Goal: Find specific fact: Find contact information

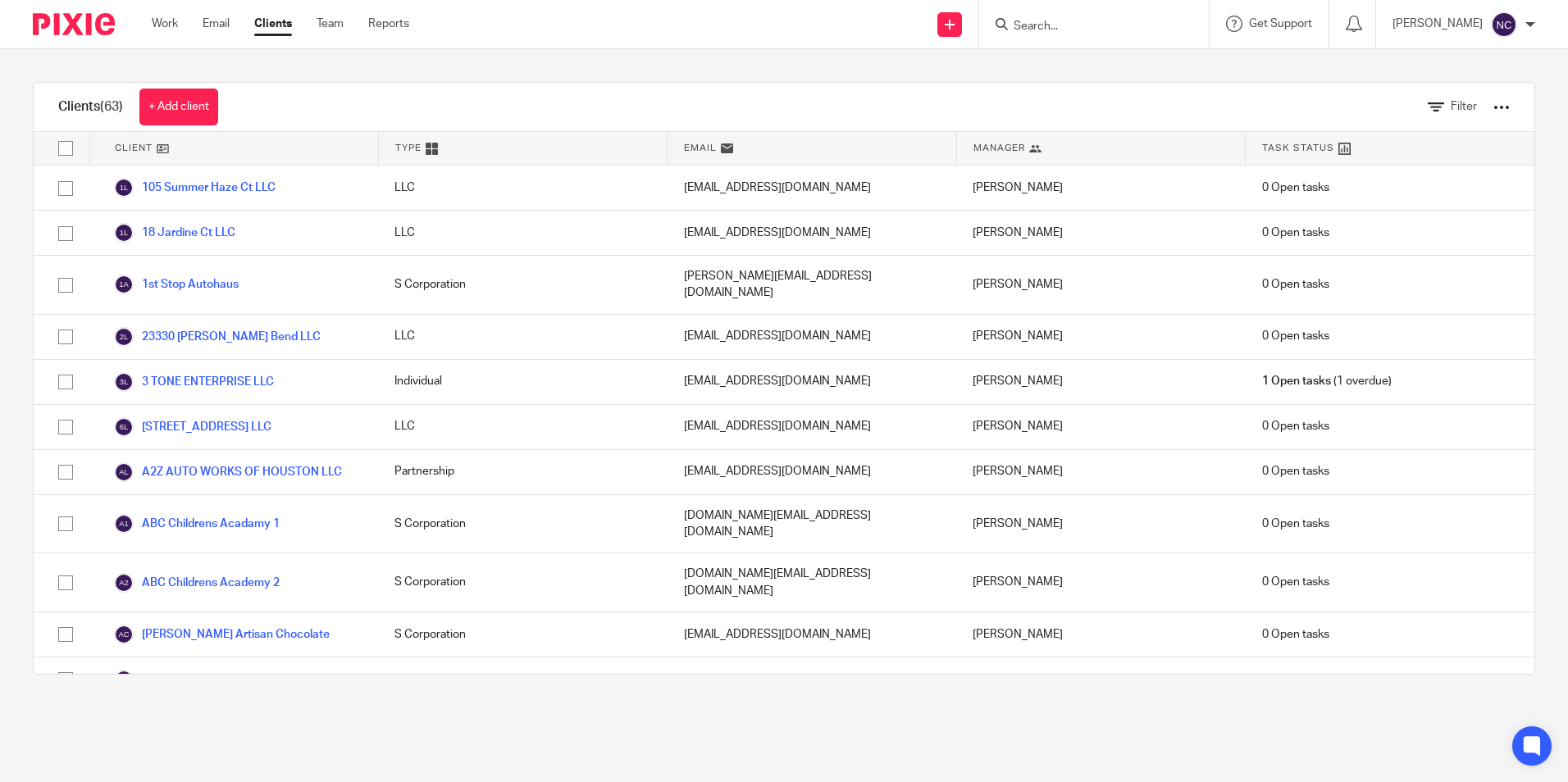
click at [1063, 15] on form at bounding box center [1099, 24] width 174 height 20
click at [1046, 29] on input "Search" at bounding box center [1086, 27] width 148 height 15
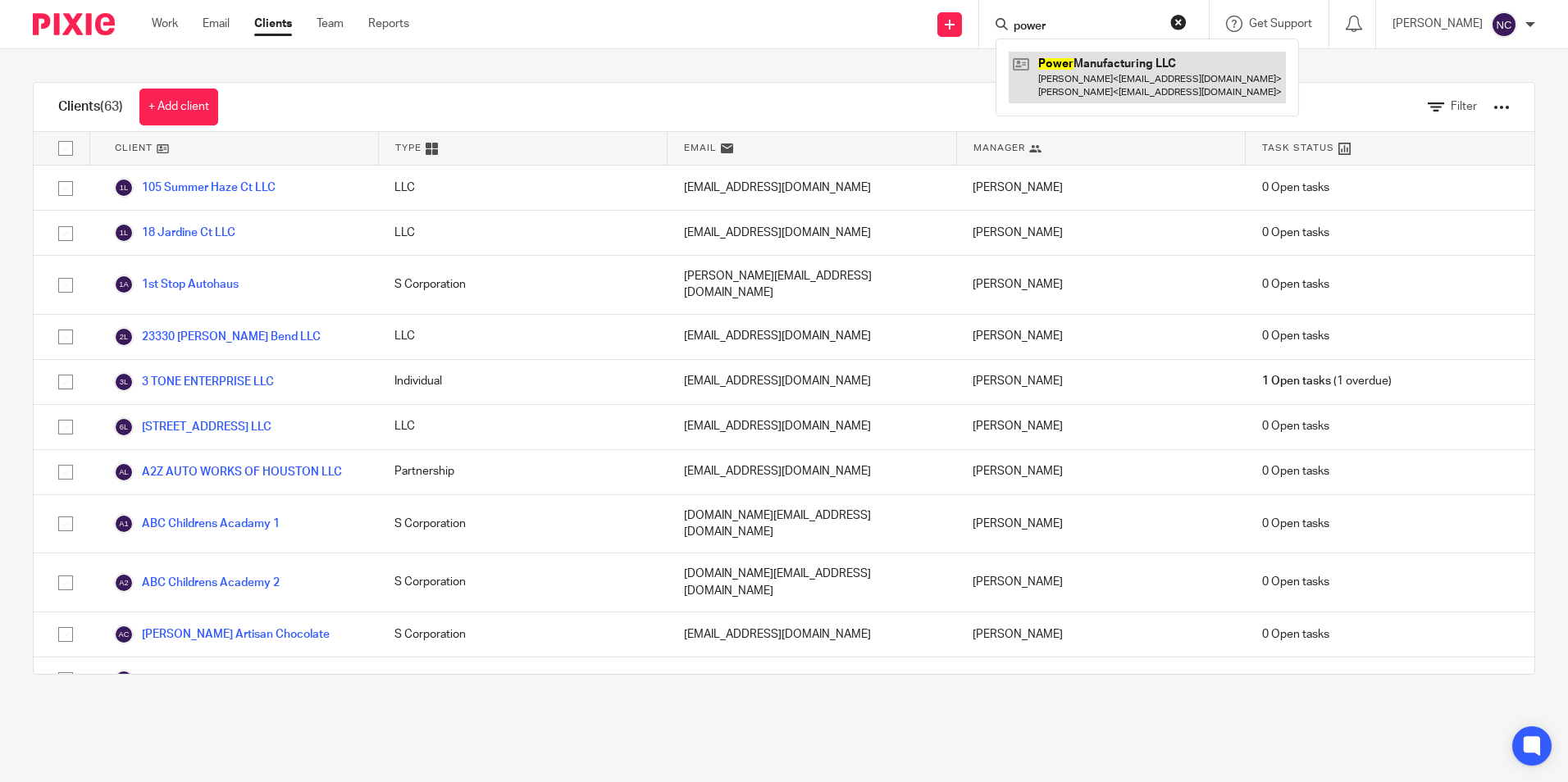
type input "power"
click at [1089, 83] on link at bounding box center [1146, 77] width 277 height 51
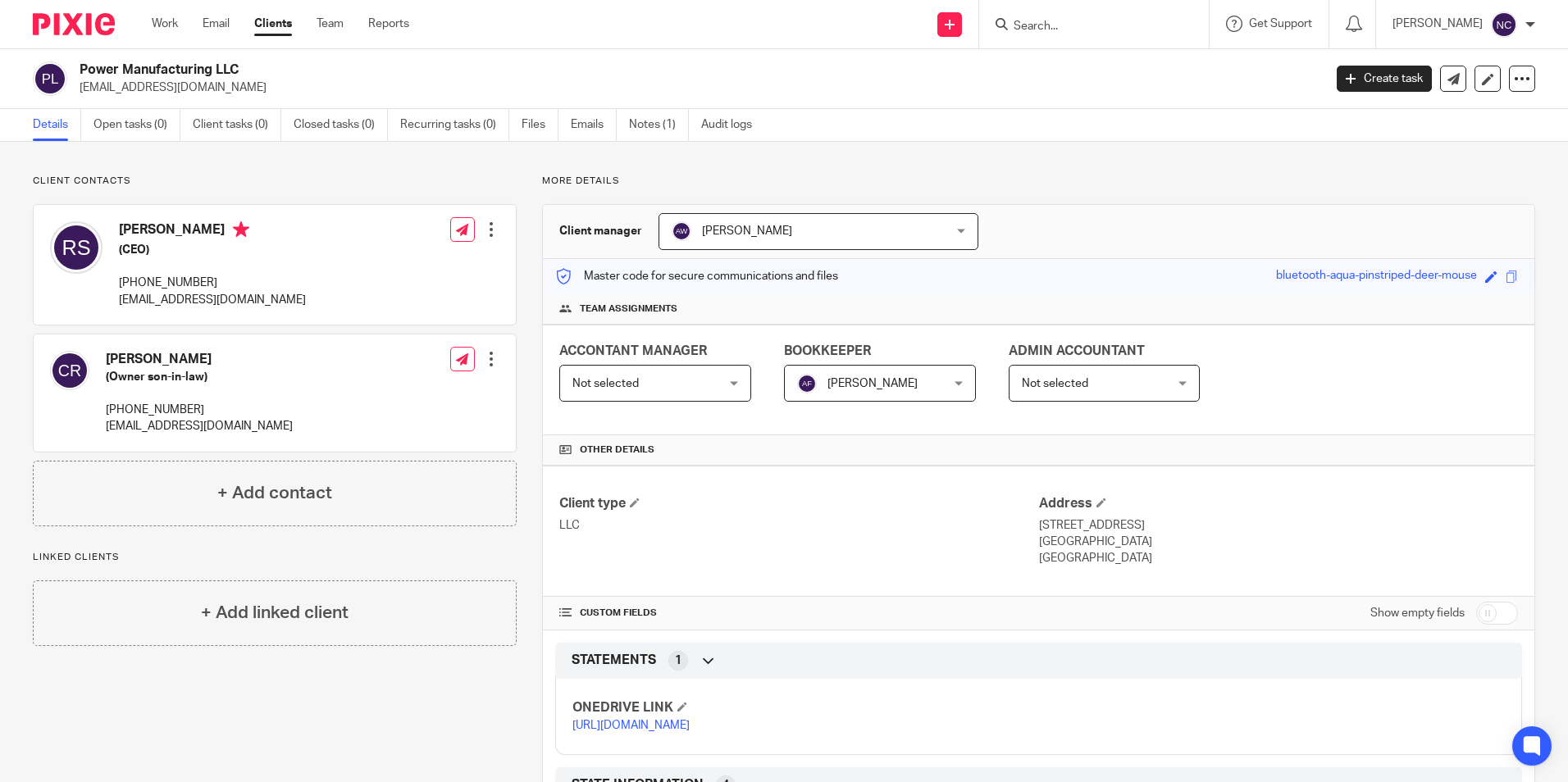
click at [1142, 19] on input "Search" at bounding box center [1086, 27] width 148 height 15
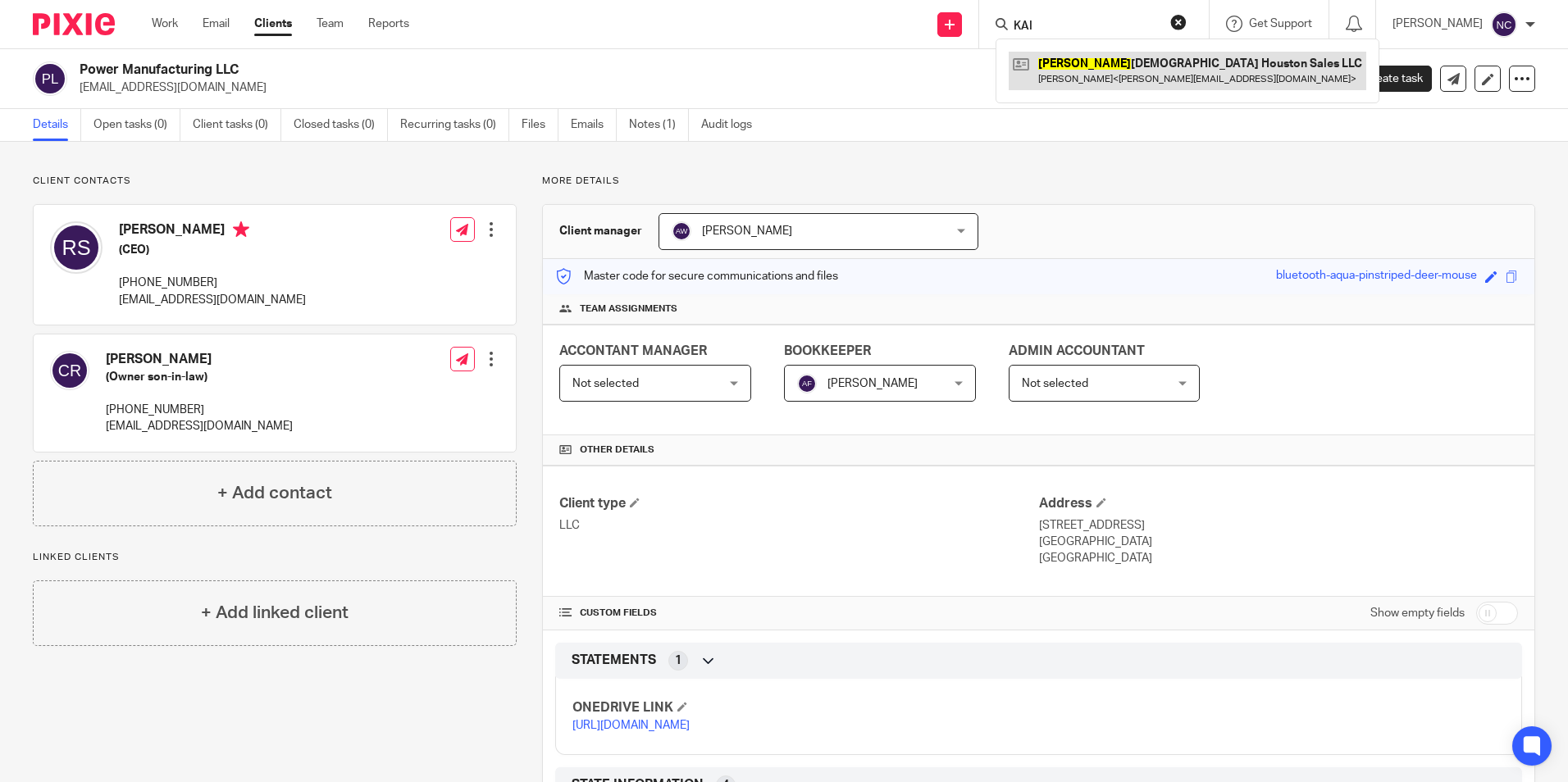
type input "KAI"
click at [1167, 85] on link at bounding box center [1187, 70] width 358 height 38
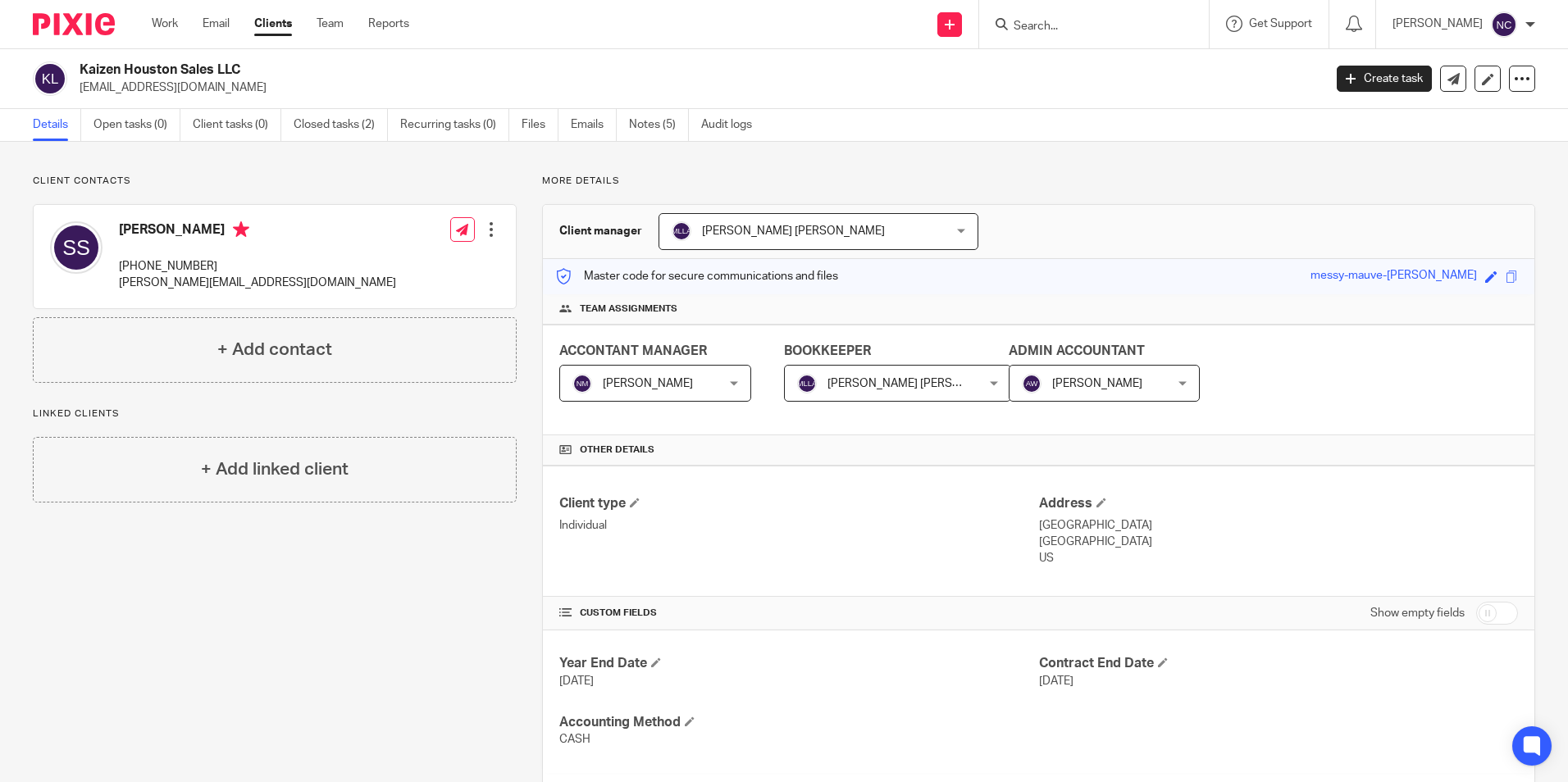
drag, startPoint x: 77, startPoint y: 89, endPoint x: 233, endPoint y: 98, distance: 156.3
click at [233, 98] on div "Kaizen Houston Sales LLC sintillosantiago@gmail.com Create task Export data Mer…" at bounding box center [784, 78] width 1568 height 60
copy p "sintillosantiago@gmail.com"
